Goal: Transaction & Acquisition: Purchase product/service

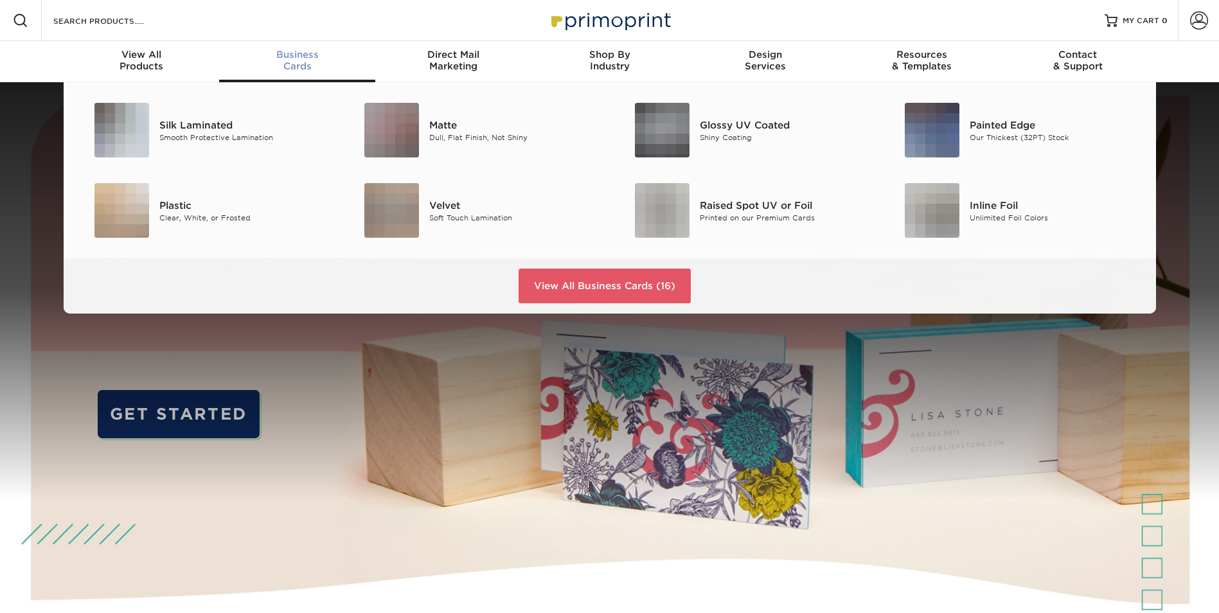
click at [296, 60] on span "Business" at bounding box center [297, 55] width 156 height 12
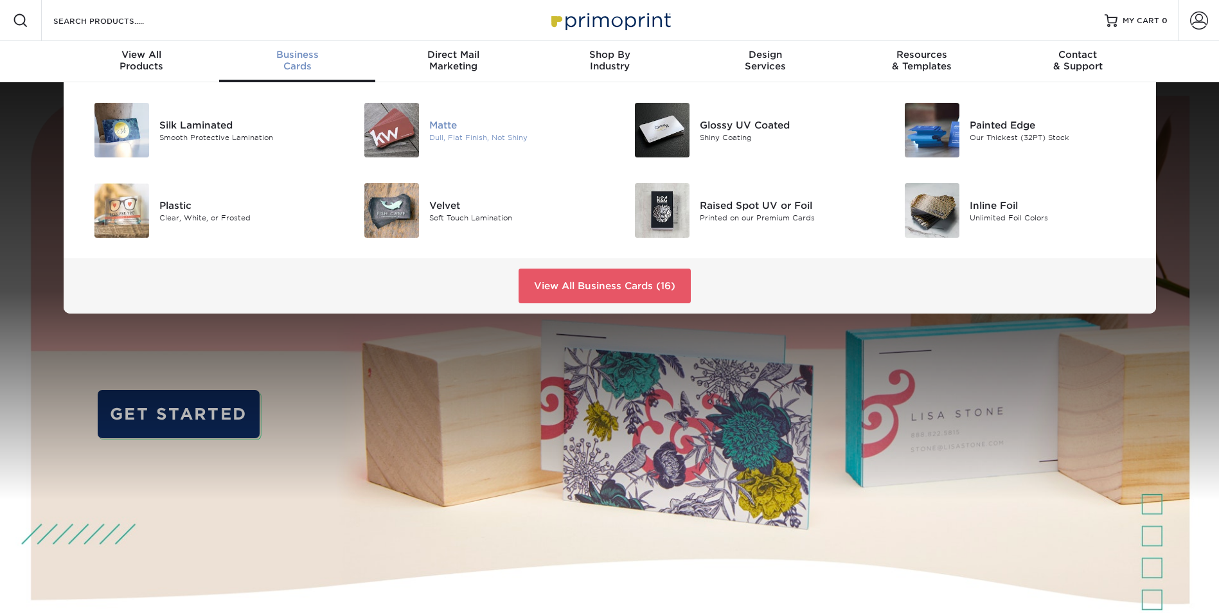
click at [436, 138] on div "Dull, Flat Finish, Not Shiny" at bounding box center [514, 137] width 170 height 11
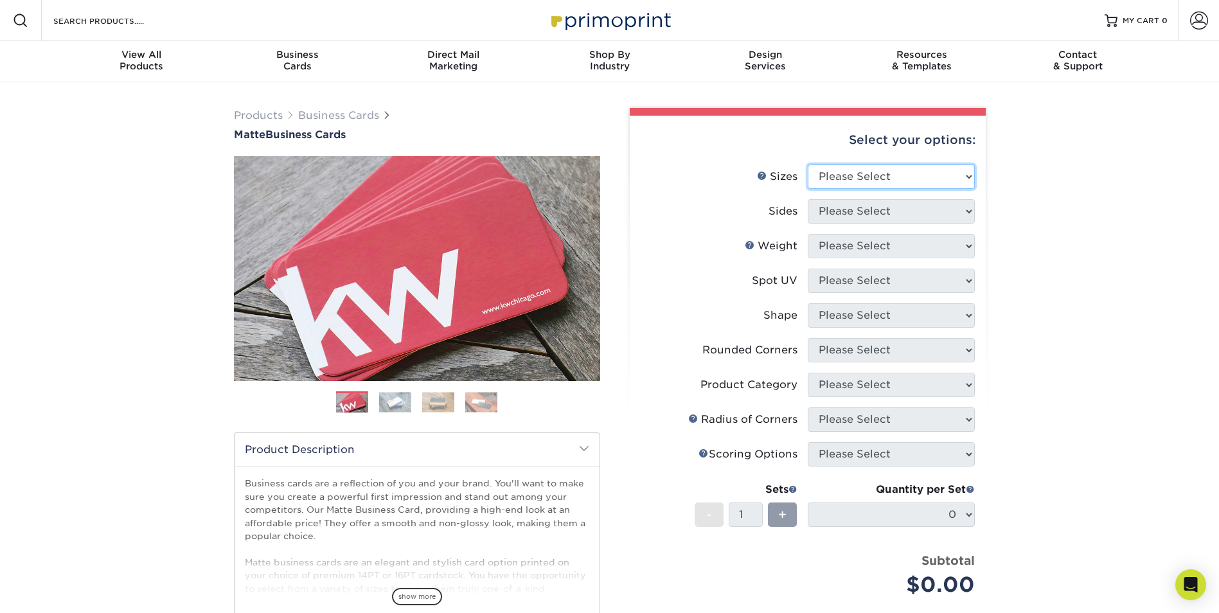
click at [875, 175] on select "Please Select 1.5" x 3.5" - Mini 1.75" x 3.5" - Mini 2" x 2" - Square 2" x 3" -…" at bounding box center [891, 177] width 167 height 24
select select "2.00x3.50"
click at [808, 165] on select "Please Select 1.5" x 3.5" - Mini 1.75" x 3.5" - Mini 2" x 2" - Square 2" x 3" -…" at bounding box center [891, 177] width 167 height 24
click at [864, 218] on select "Please Select Print Both Sides Print Front Only" at bounding box center [891, 211] width 167 height 24
select select "13abbda7-1d64-4f25-8bb2-c179b224825d"
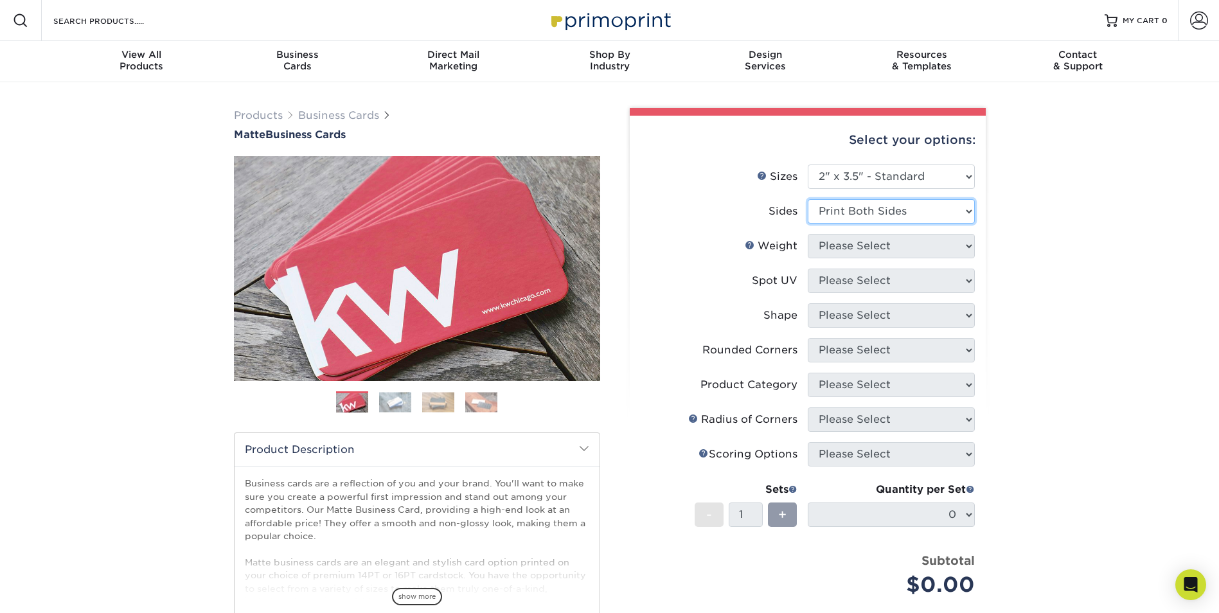
click at [808, 199] on select "Please Select Print Both Sides Print Front Only" at bounding box center [891, 211] width 167 height 24
click at [873, 246] on select "Please Select 16PT 14PT" at bounding box center [891, 246] width 167 height 24
select select "16PT"
click at [808, 234] on select "Please Select 16PT 14PT" at bounding box center [891, 246] width 167 height 24
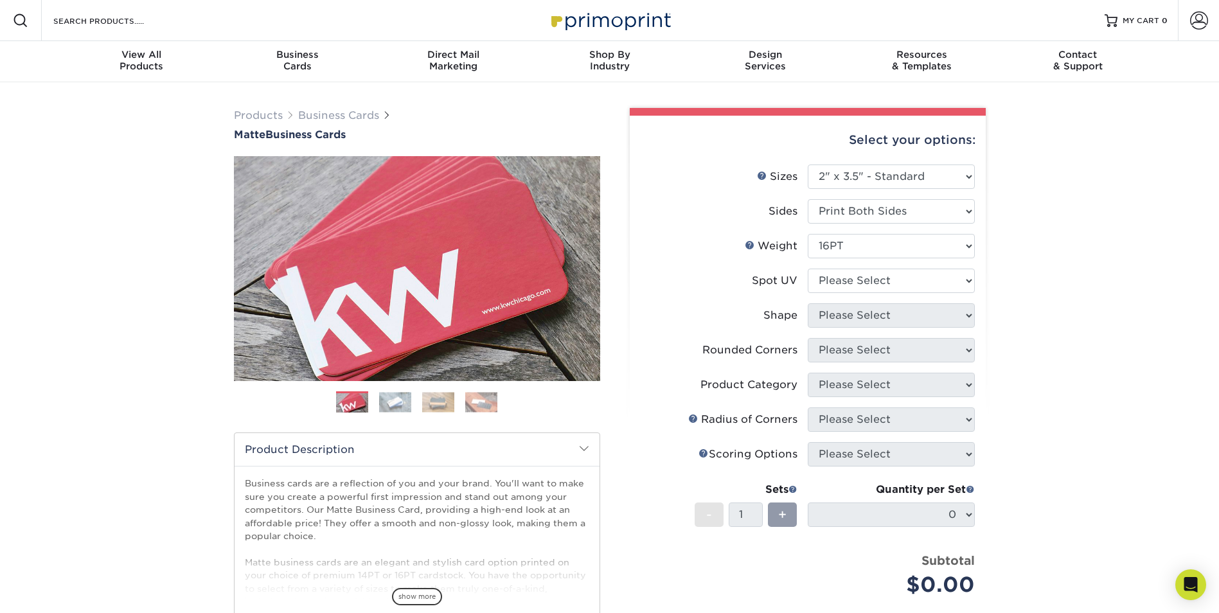
click at [663, 211] on label "Sides" at bounding box center [724, 211] width 167 height 24
click at [584, 269] on link "Next" at bounding box center [581, 269] width 26 height 26
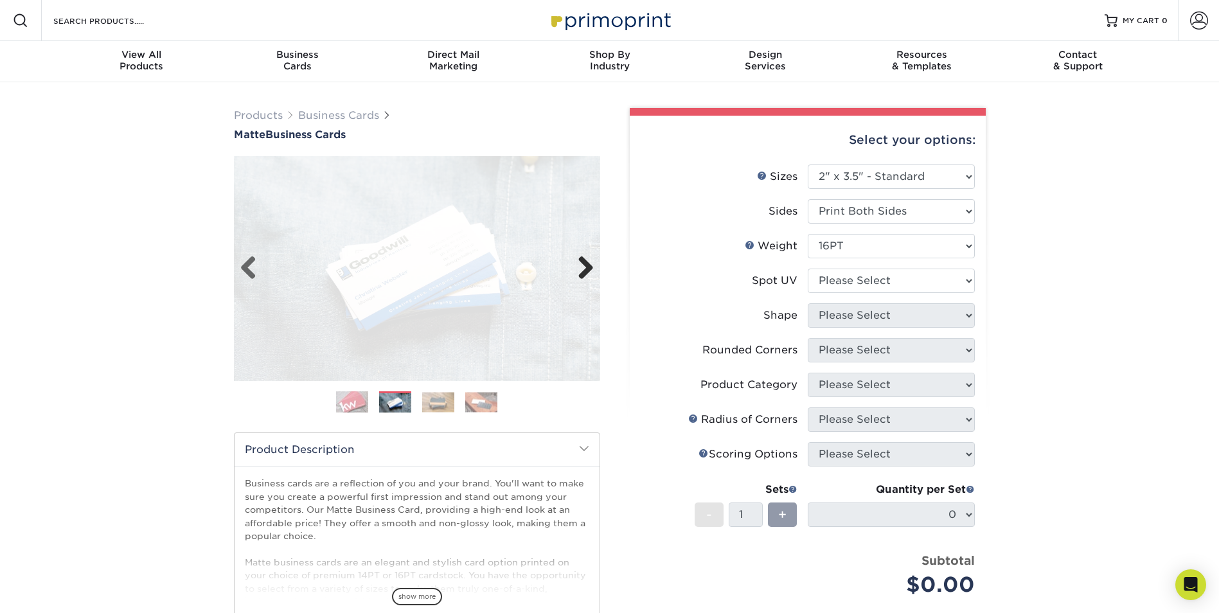
click at [584, 269] on link "Next" at bounding box center [581, 269] width 26 height 26
